Goal: Browse casually

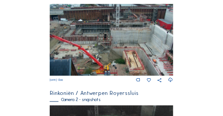
scroll to position [182, 0]
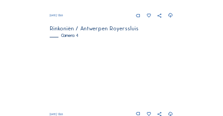
scroll to position [446, 0]
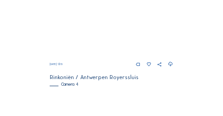
scroll to position [373, 0]
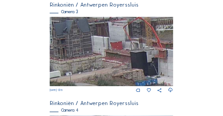
drag, startPoint x: 78, startPoint y: 29, endPoint x: 134, endPoint y: 52, distance: 61.2
click at [134, 52] on img at bounding box center [111, 52] width 123 height 70
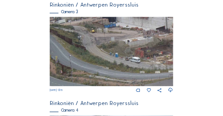
drag, startPoint x: 112, startPoint y: 43, endPoint x: 139, endPoint y: 53, distance: 28.7
click at [139, 53] on img at bounding box center [111, 52] width 123 height 70
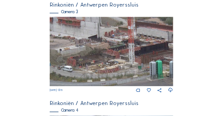
drag, startPoint x: 136, startPoint y: 54, endPoint x: 66, endPoint y: 61, distance: 70.4
click at [66, 62] on img at bounding box center [111, 52] width 123 height 70
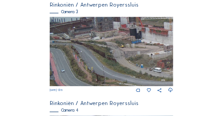
drag, startPoint x: 55, startPoint y: 34, endPoint x: 74, endPoint y: 42, distance: 20.5
click at [86, 40] on img at bounding box center [111, 52] width 123 height 70
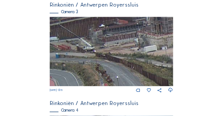
drag, startPoint x: 66, startPoint y: 42, endPoint x: 104, endPoint y: 57, distance: 40.7
click at [112, 52] on img at bounding box center [111, 52] width 123 height 70
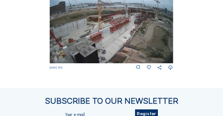
scroll to position [496, 0]
